Goal: Information Seeking & Learning: Learn about a topic

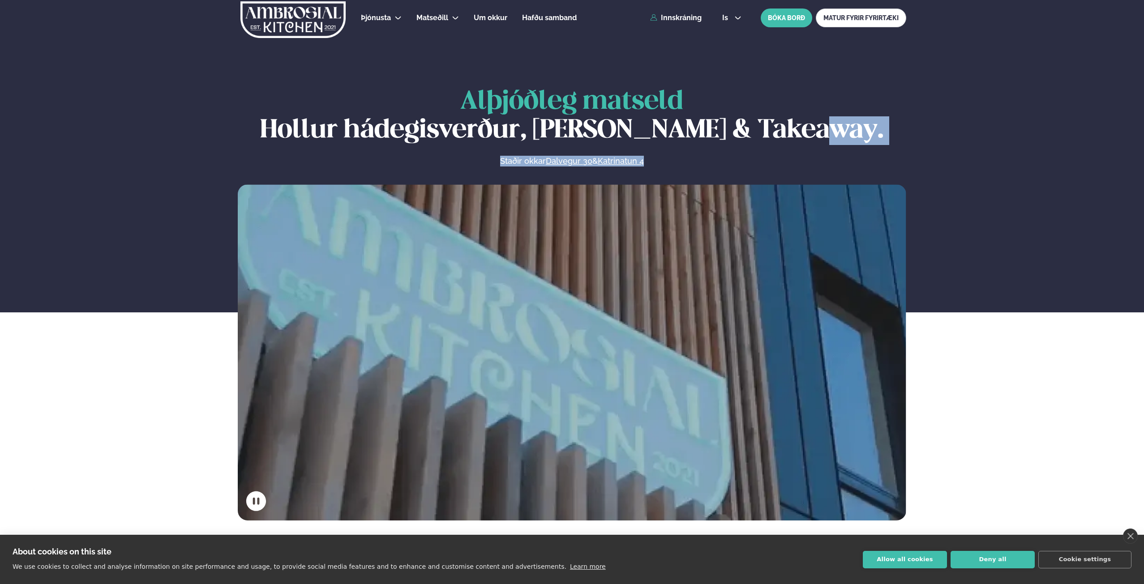
drag, startPoint x: 1143, startPoint y: 119, endPoint x: 1146, endPoint y: 188, distance: 69.0
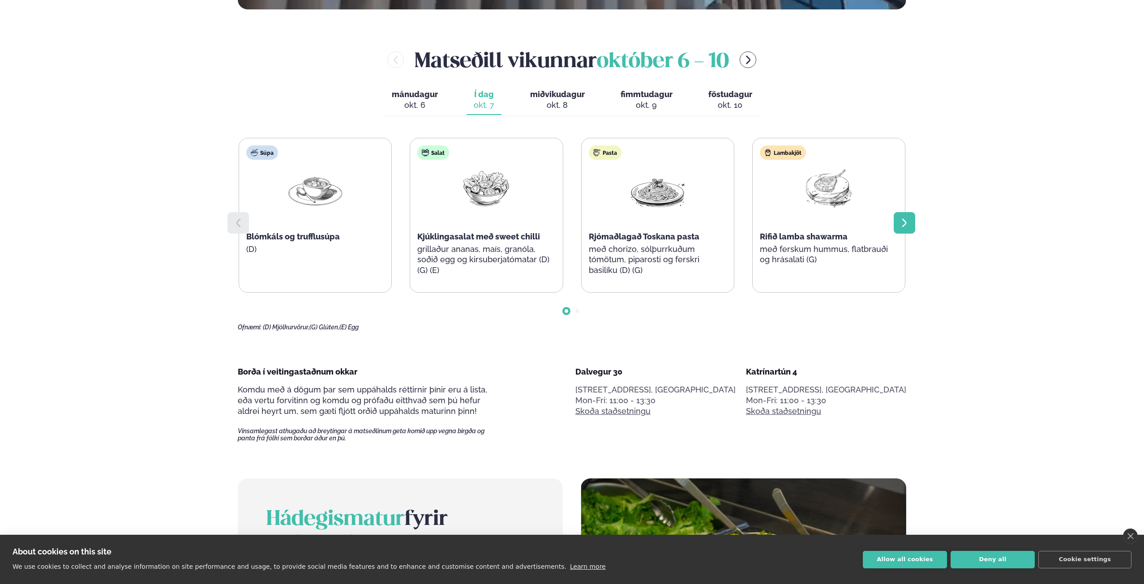
click at [908, 218] on icon at bounding box center [904, 223] width 11 height 11
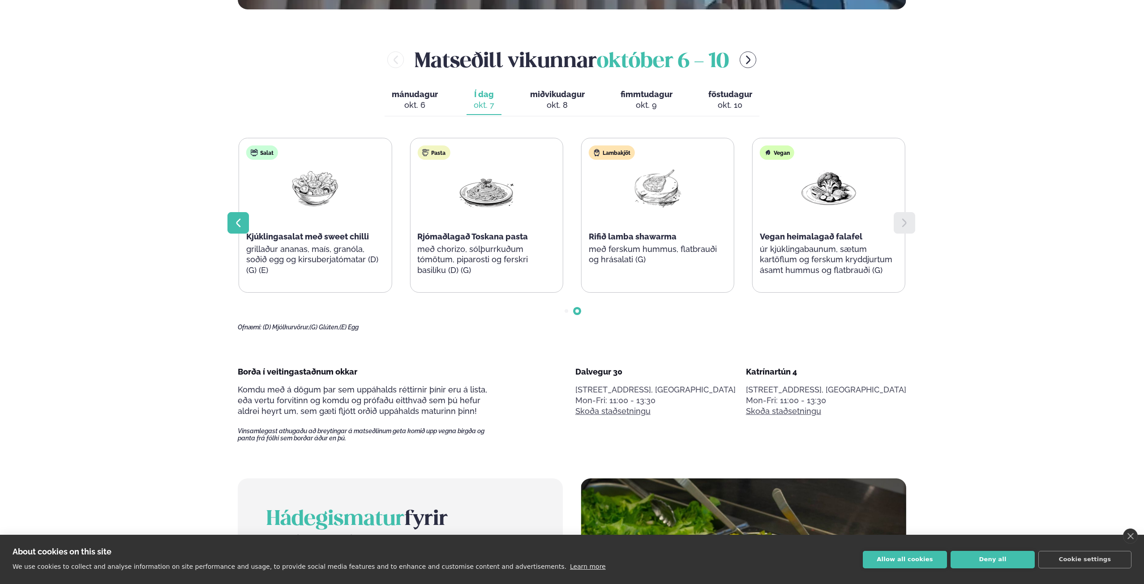
click at [231, 226] on div at bounding box center [237, 222] width 21 height 21
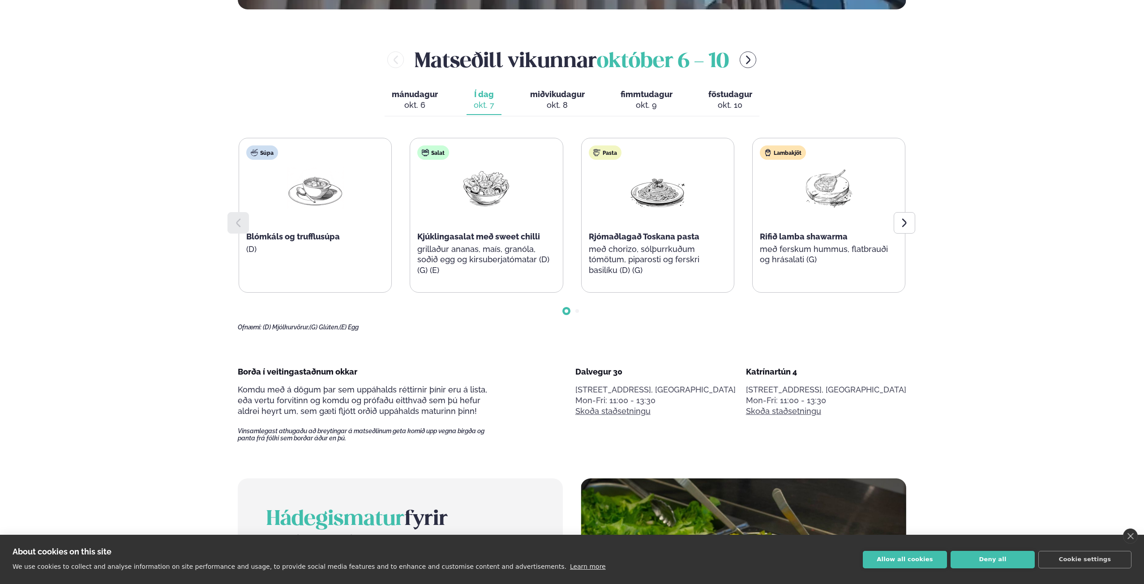
click at [560, 104] on div "okt. 8" at bounding box center [557, 105] width 55 height 11
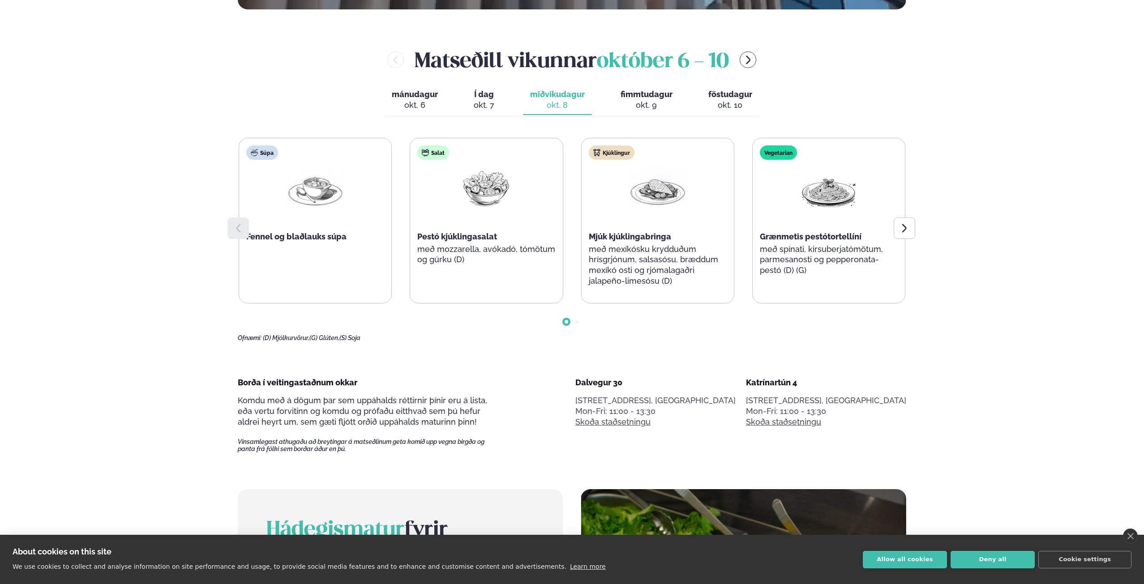
click at [660, 98] on span "fimmtudagur" at bounding box center [646, 94] width 52 height 9
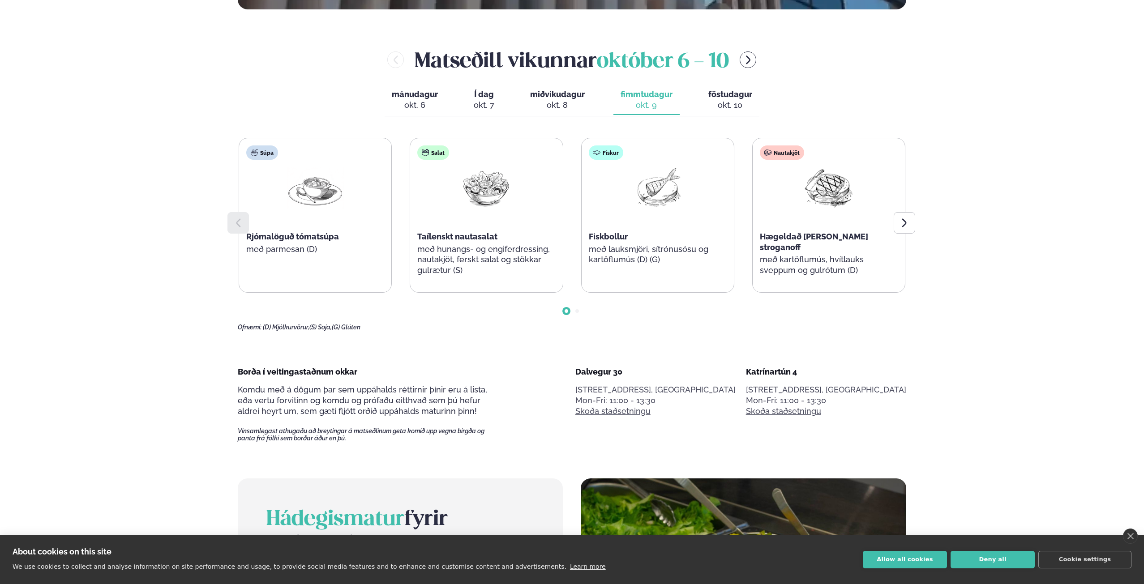
click at [574, 95] on span "miðvikudagur" at bounding box center [557, 94] width 55 height 9
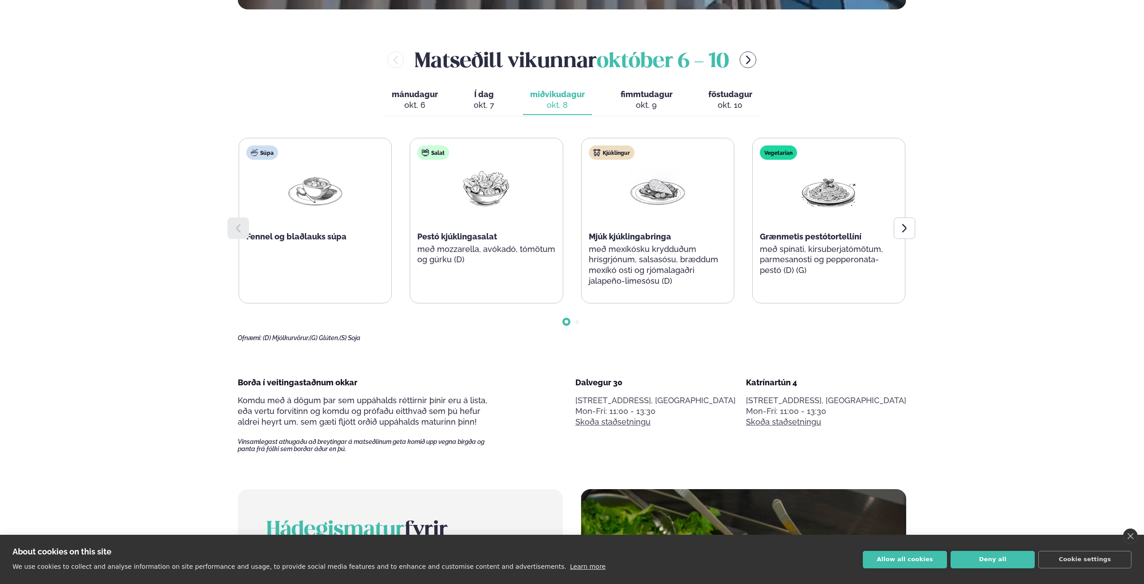
click at [643, 105] on div "okt. 9" at bounding box center [646, 105] width 52 height 11
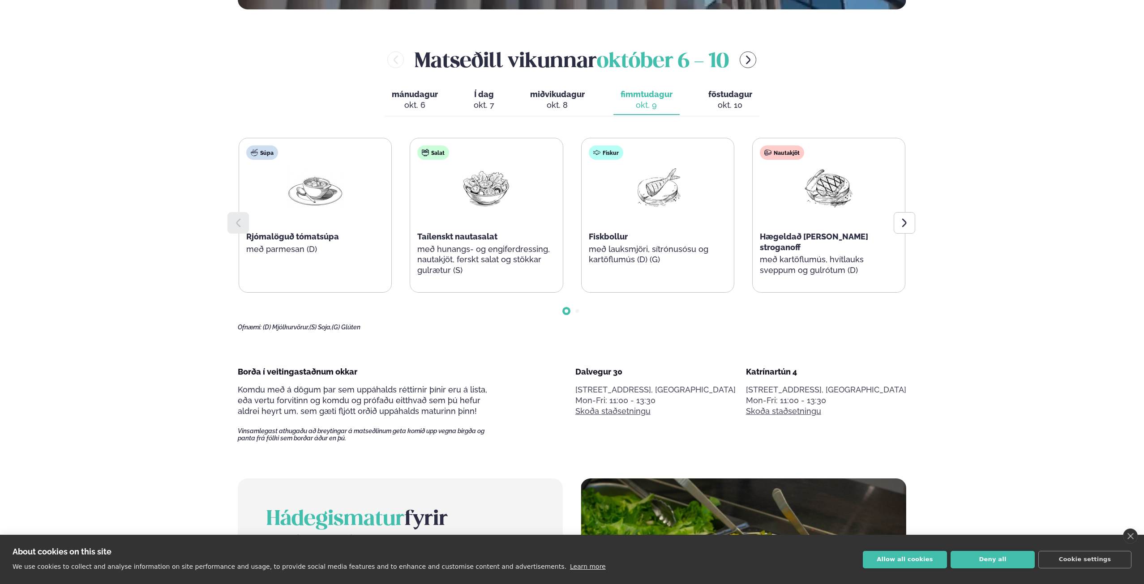
drag, startPoint x: 725, startPoint y: 98, endPoint x: 730, endPoint y: 51, distance: 47.3
click at [725, 98] on span "föstudagur" at bounding box center [730, 94] width 44 height 9
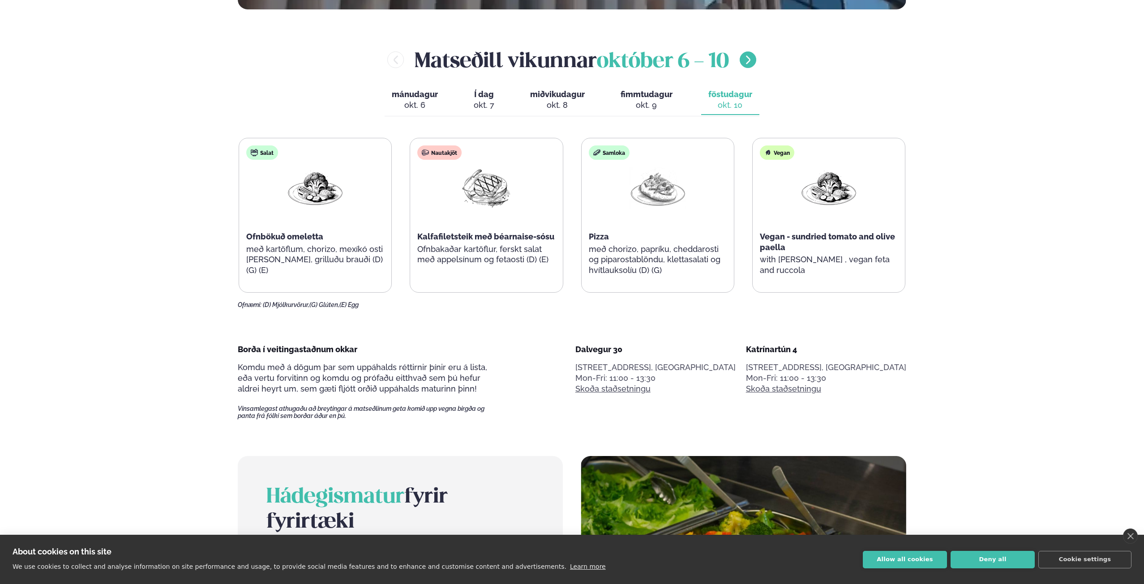
click at [757, 55] on div "[PERSON_NAME] [DATE] - [DATE]" at bounding box center [572, 59] width 668 height 29
click at [753, 59] on icon "menu-btn-right" at bounding box center [748, 60] width 11 height 11
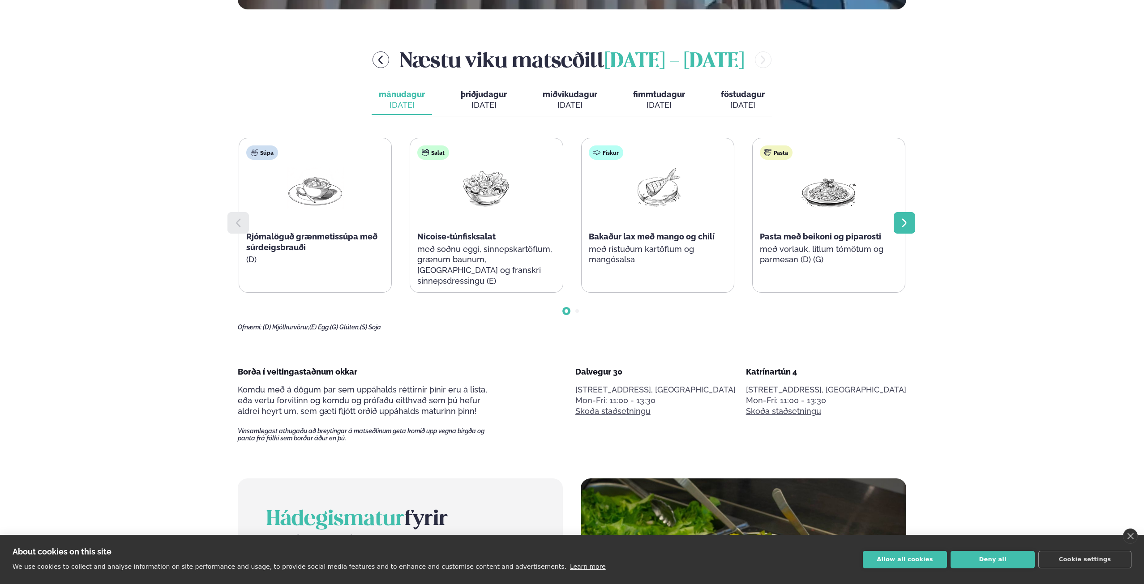
click at [898, 219] on div at bounding box center [904, 222] width 21 height 21
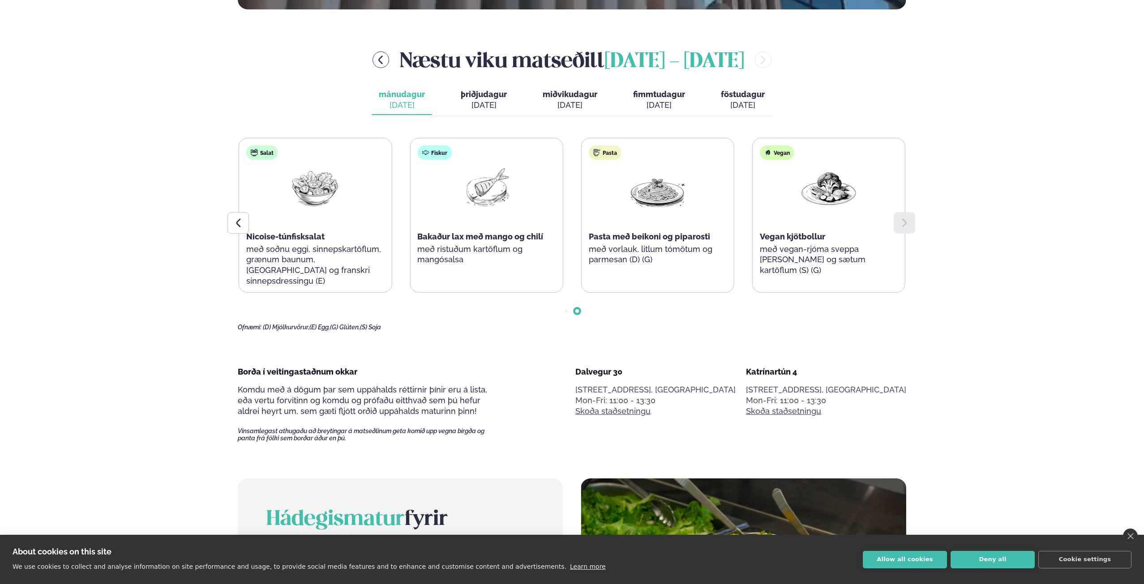
click at [496, 94] on span "þriðjudagur" at bounding box center [484, 94] width 46 height 9
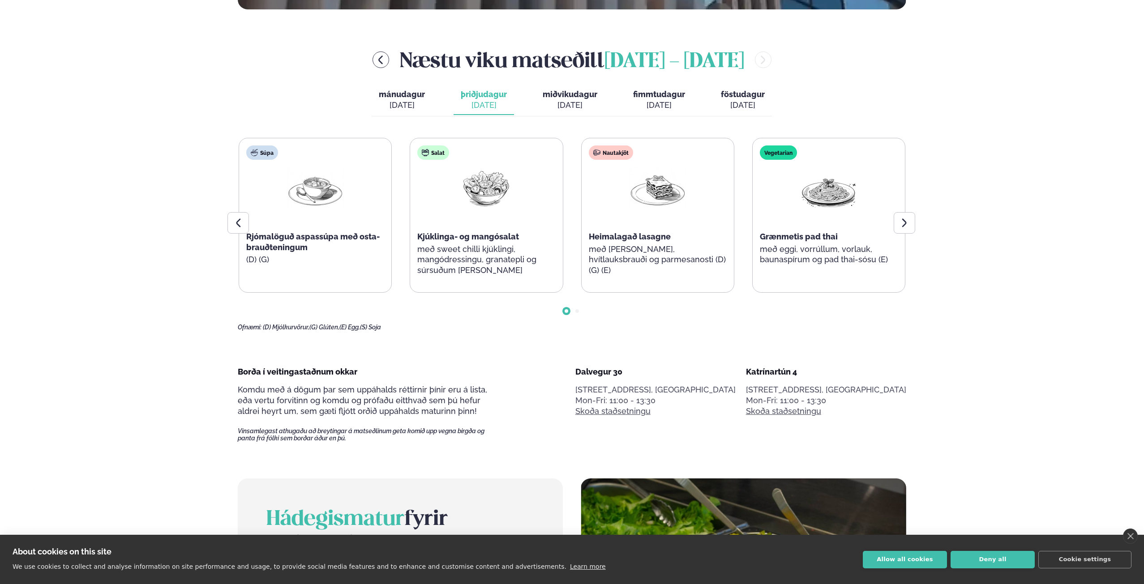
click at [573, 104] on div "[DATE]" at bounding box center [570, 105] width 55 height 11
